Goal: Information Seeking & Learning: Learn about a topic

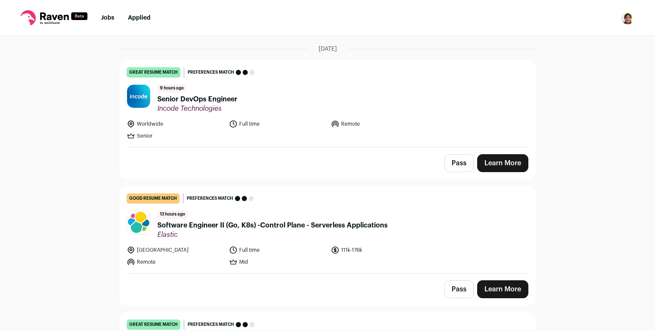
scroll to position [29, 0]
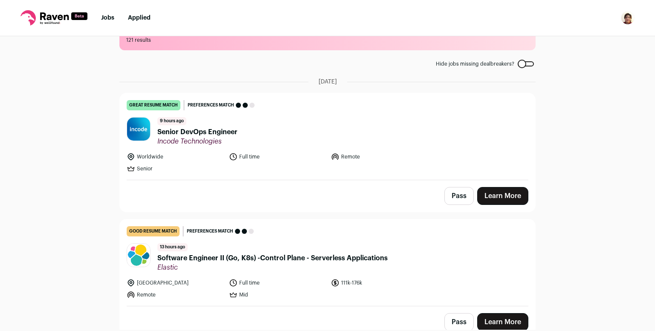
click at [501, 198] on link "Learn More" at bounding box center [502, 196] width 51 height 18
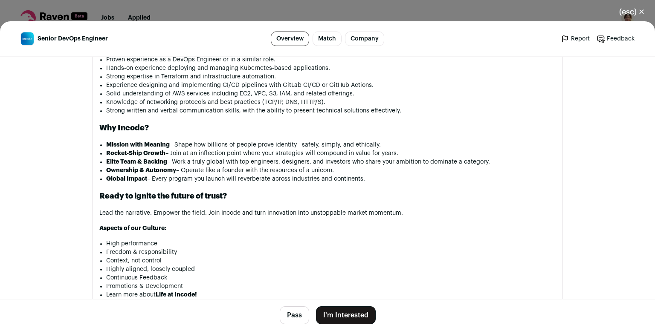
scroll to position [924, 0]
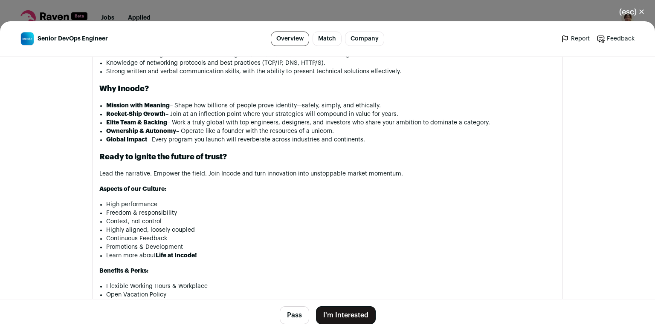
click at [636, 7] on button "(esc) ✕" at bounding box center [632, 12] width 46 height 19
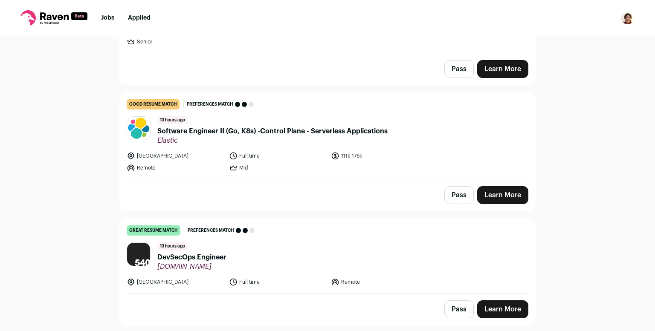
scroll to position [213, 0]
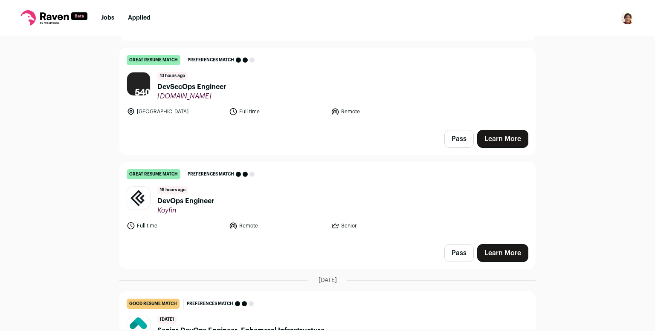
scroll to position [391, 0]
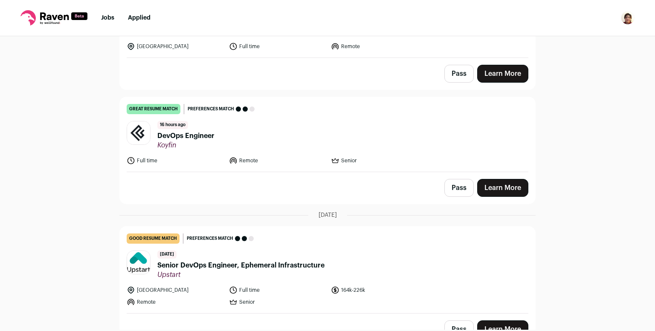
click at [506, 71] on link "Learn More" at bounding box center [502, 74] width 51 height 18
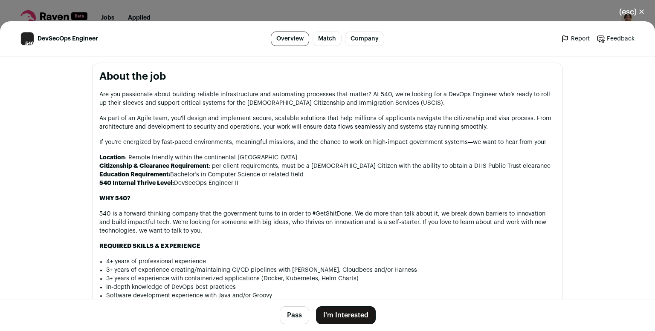
scroll to position [473, 0]
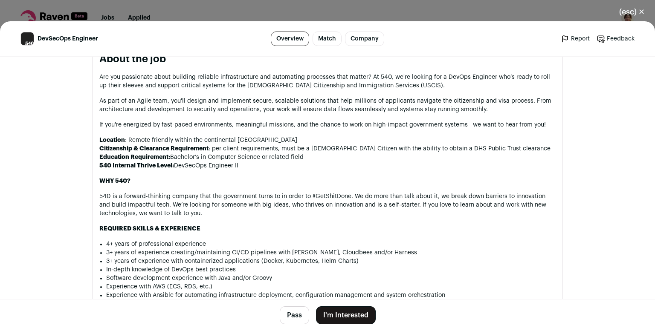
click at [506, 71] on section "About the job Are you passionate about building reliable infrastructure and aut…" at bounding box center [327, 319] width 471 height 548
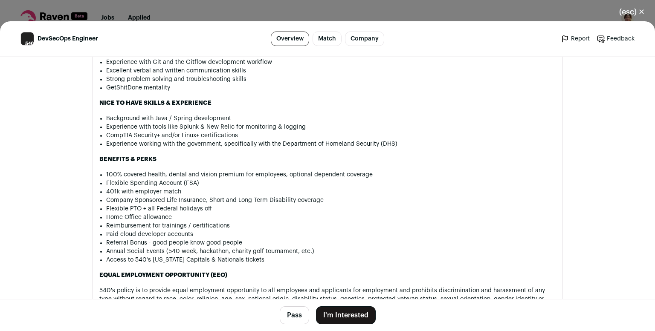
scroll to position [825, 0]
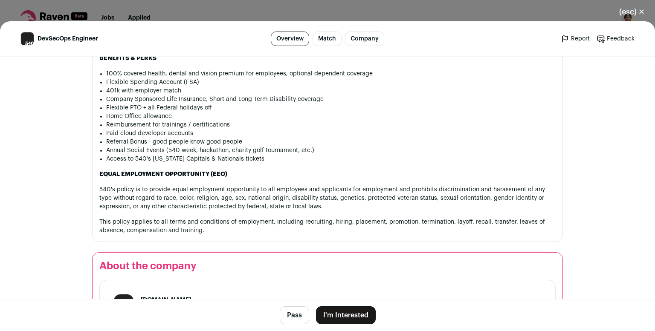
click at [636, 9] on button "(esc) ✕" at bounding box center [632, 12] width 46 height 19
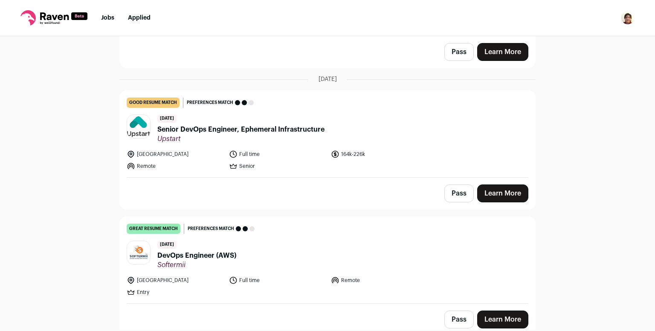
scroll to position [608, 0]
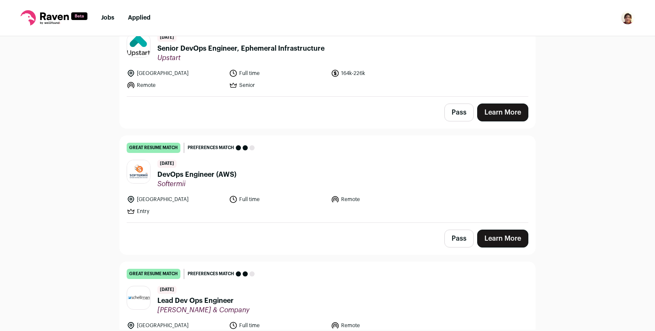
click at [505, 234] on link "Learn More" at bounding box center [502, 239] width 51 height 18
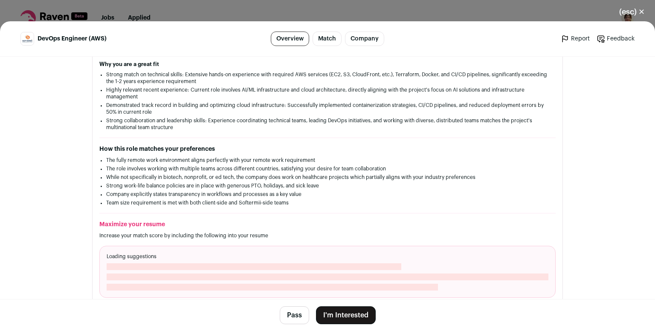
scroll to position [300, 0]
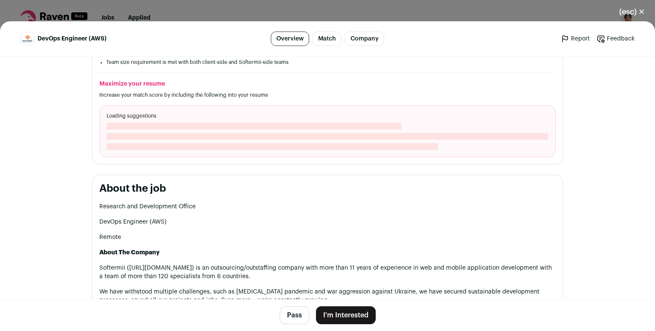
click at [632, 14] on button "(esc) ✕" at bounding box center [632, 12] width 46 height 19
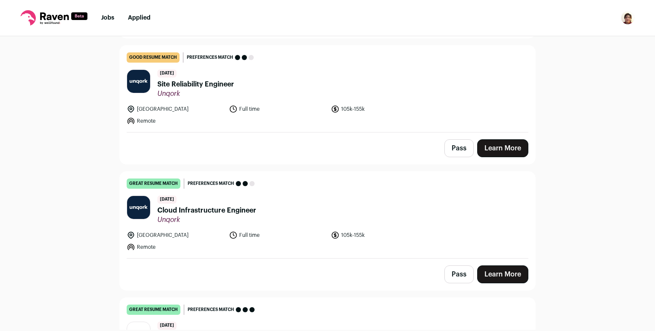
scroll to position [906, 0]
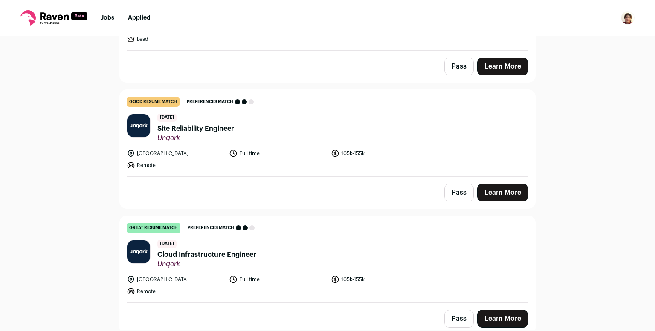
click at [508, 318] on link "Learn More" at bounding box center [502, 319] width 51 height 18
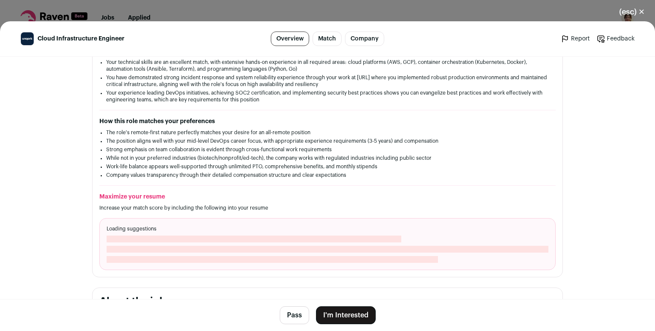
scroll to position [302, 0]
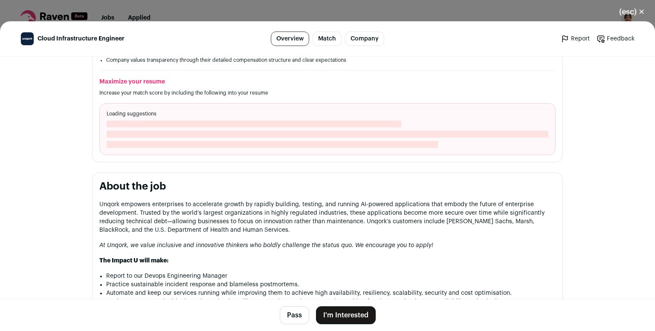
click at [634, 12] on button "(esc) ✕" at bounding box center [632, 12] width 46 height 19
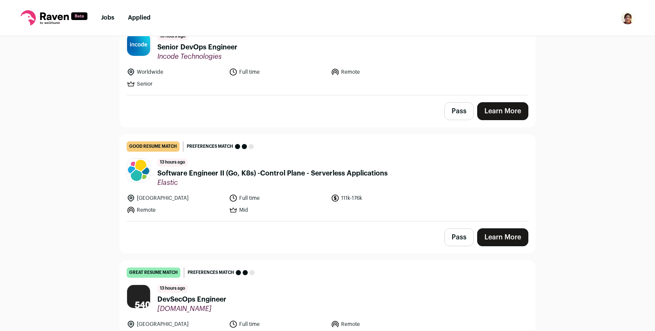
scroll to position [0, 0]
